Goal: Check status

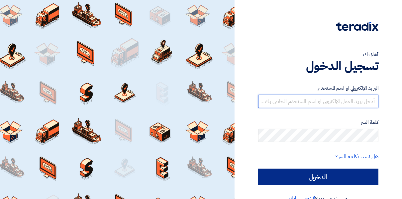
type input "yasmin.ahmed@asecautomation.com"
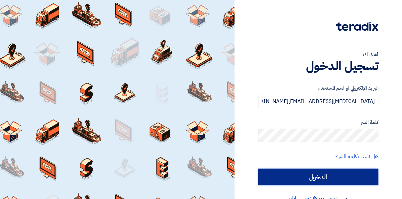
click at [350, 175] on input "الدخول" at bounding box center [318, 176] width 120 height 17
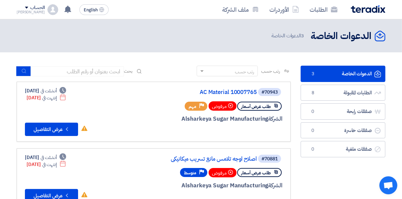
drag, startPoint x: 395, startPoint y: 0, endPoint x: 213, endPoint y: 35, distance: 185.9
click at [213, 35] on div "الدعوات الخاصة الدعوات الخاصة 3 الدعوات الخاصة" at bounding box center [201, 35] width 369 height 13
